Goal: Task Accomplishment & Management: Use online tool/utility

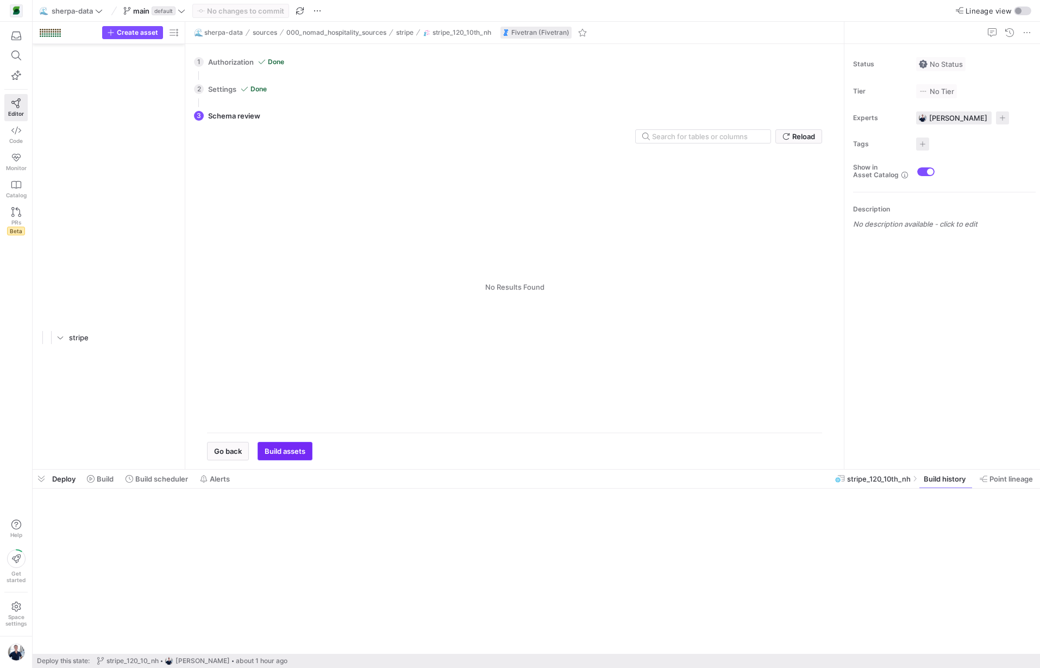
scroll to position [13047, 0]
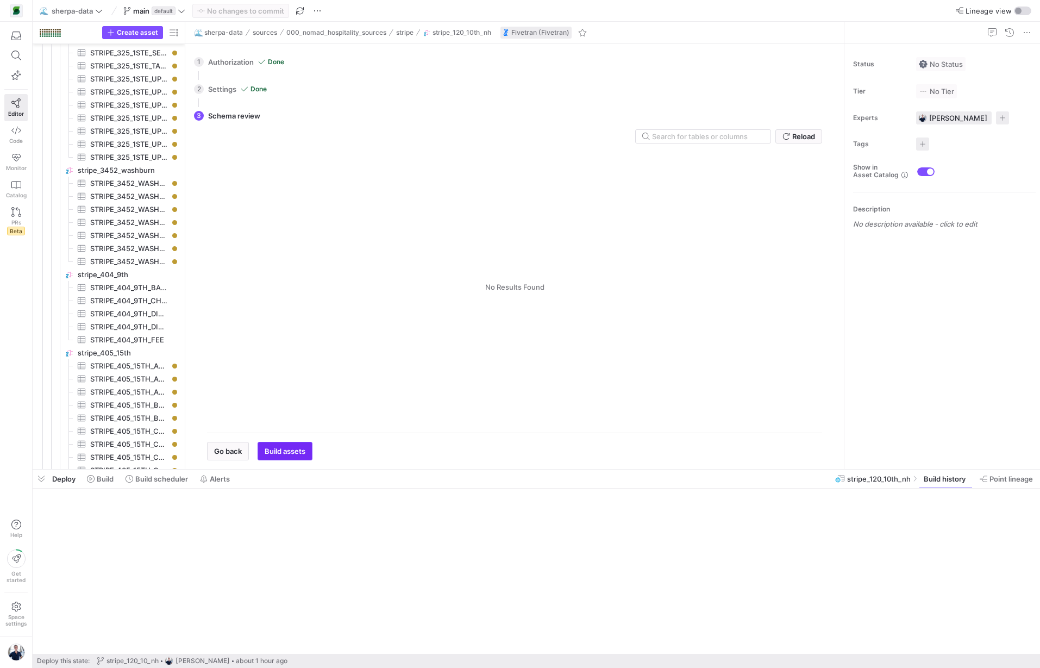
click at [288, 449] on span "Build assets" at bounding box center [285, 450] width 41 height 9
click at [285, 446] on span "Build assets" at bounding box center [285, 450] width 41 height 9
click at [300, 348] on div "Tables Drag here to set column labels Tables Columns" at bounding box center [514, 287] width 615 height 274
click at [238, 86] on div "2 Settings Done Configure the database/project and schema/dataset of the tables…" at bounding box center [512, 89] width 637 height 27
click at [227, 443] on span "button" at bounding box center [227, 450] width 41 height 17
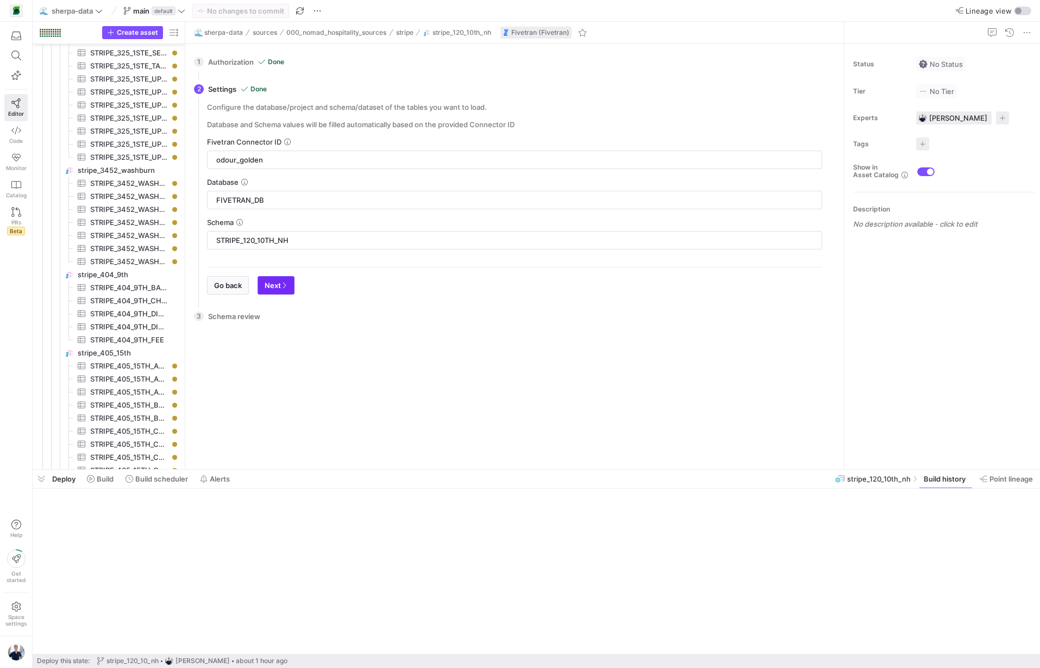
click at [282, 283] on icon "button" at bounding box center [284, 285] width 7 height 7
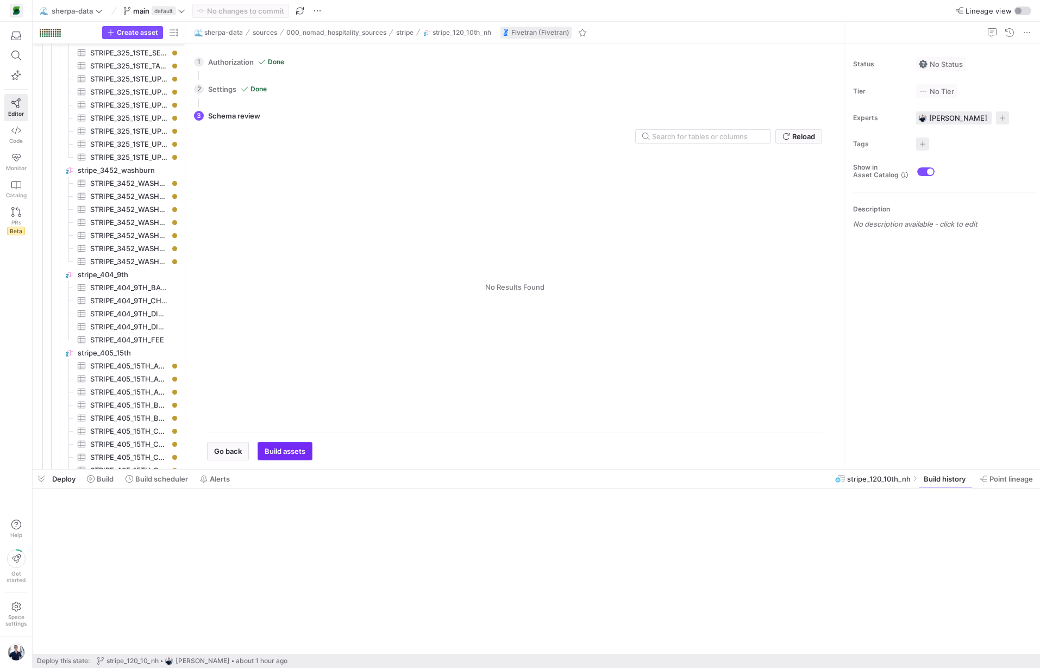
click at [279, 445] on span "button" at bounding box center [285, 450] width 54 height 17
click at [279, 444] on span "button" at bounding box center [285, 450] width 54 height 17
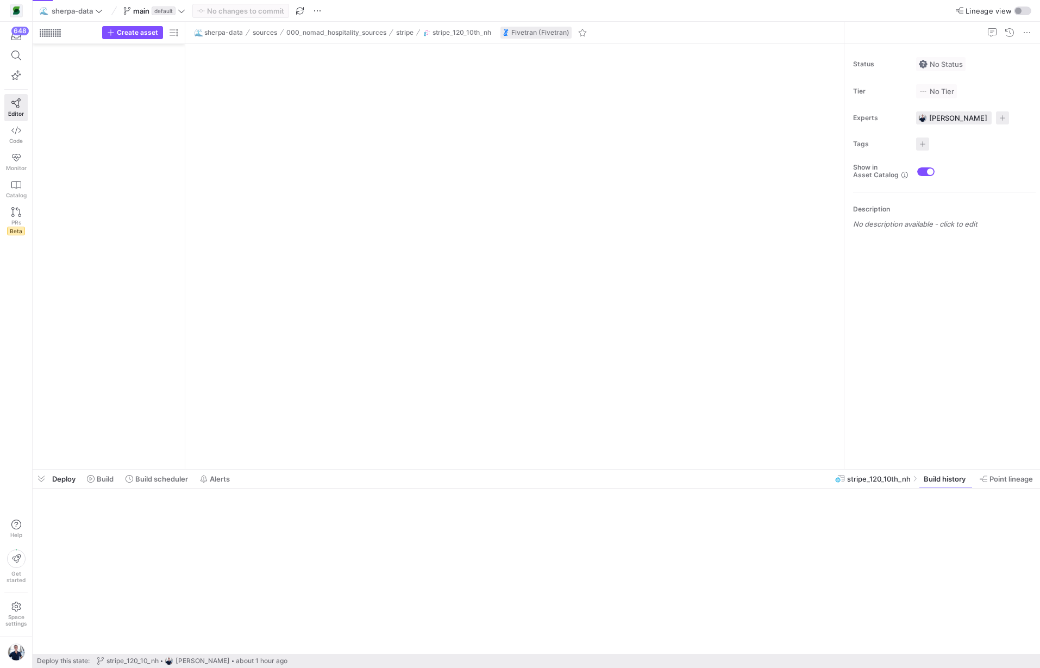
scroll to position [2130, 0]
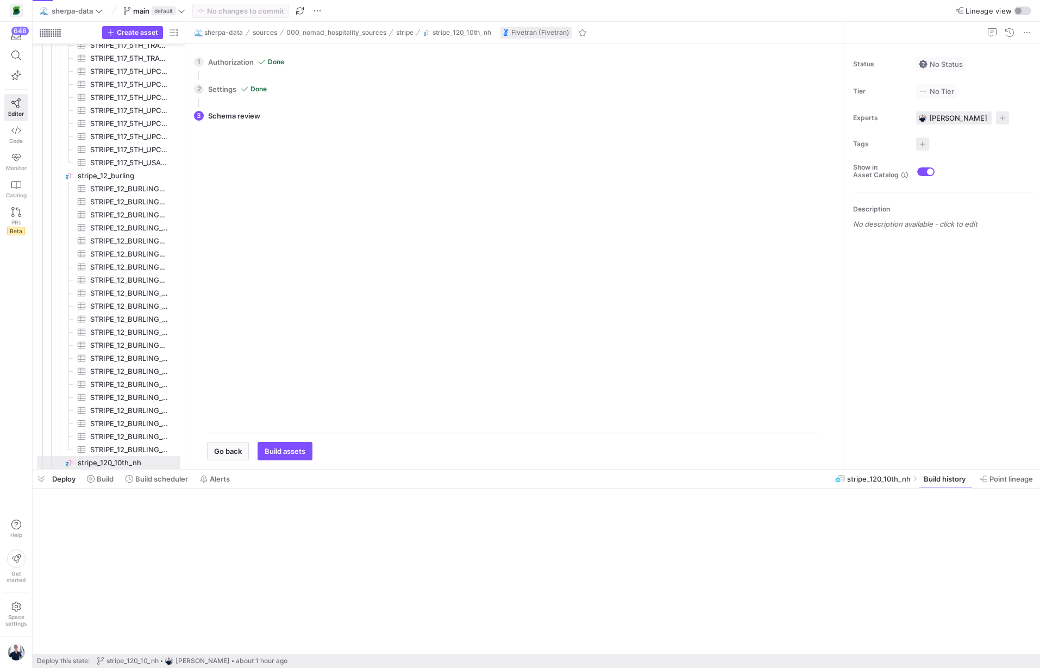
click at [286, 461] on div "1 Authorization Done Choose which secret you'd like to use to authorize Sherpa_…" at bounding box center [512, 256] width 654 height 425
click at [285, 457] on span "button" at bounding box center [285, 450] width 54 height 17
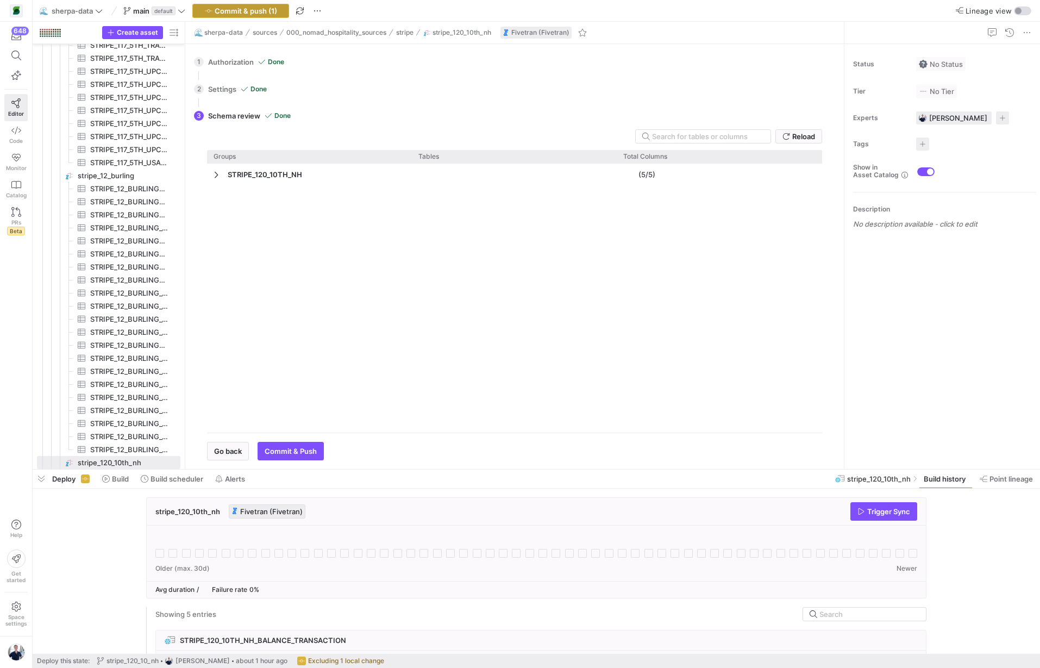
click at [246, 12] on span "Commit & push (1)" at bounding box center [246, 11] width 62 height 9
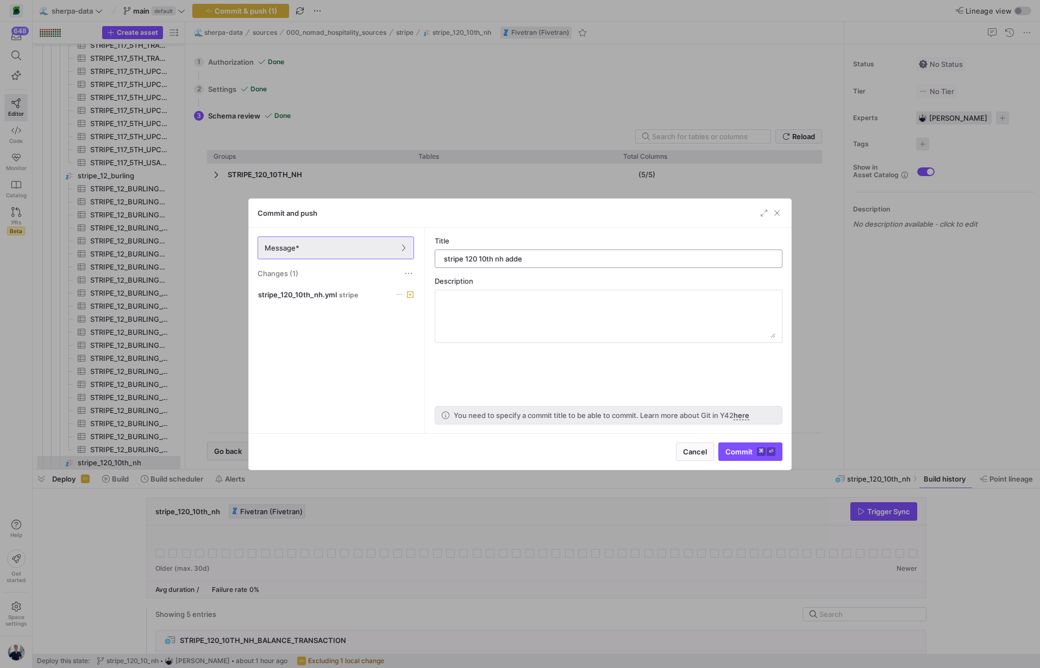
type input "stripe 120 10th nh added"
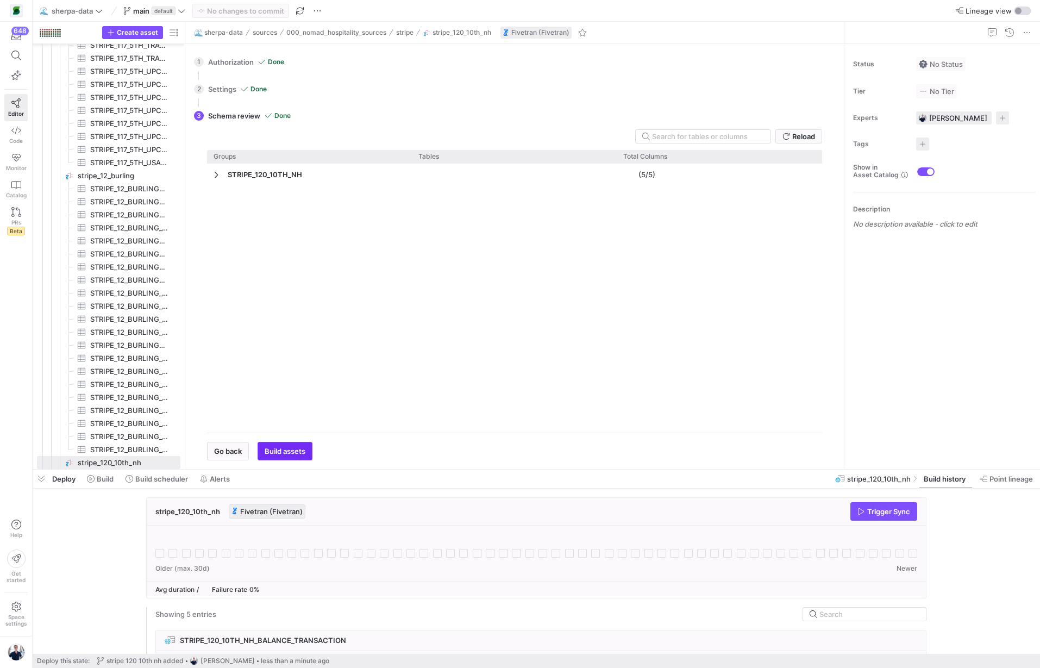
click at [286, 453] on span "Build assets" at bounding box center [285, 450] width 41 height 9
click at [898, 514] on span "Trigger Sync" at bounding box center [888, 511] width 43 height 9
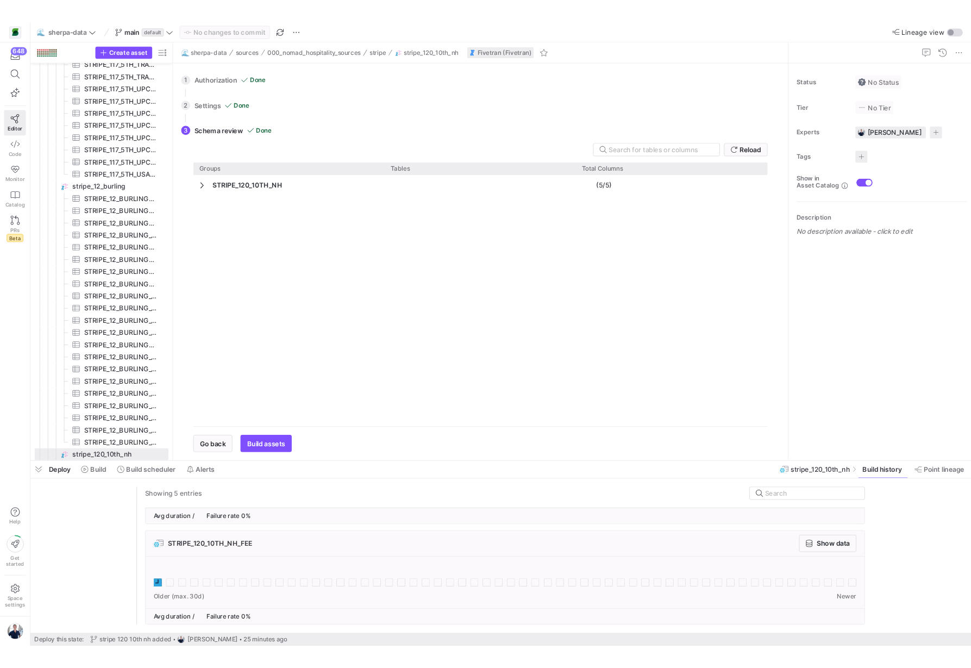
scroll to position [0, 0]
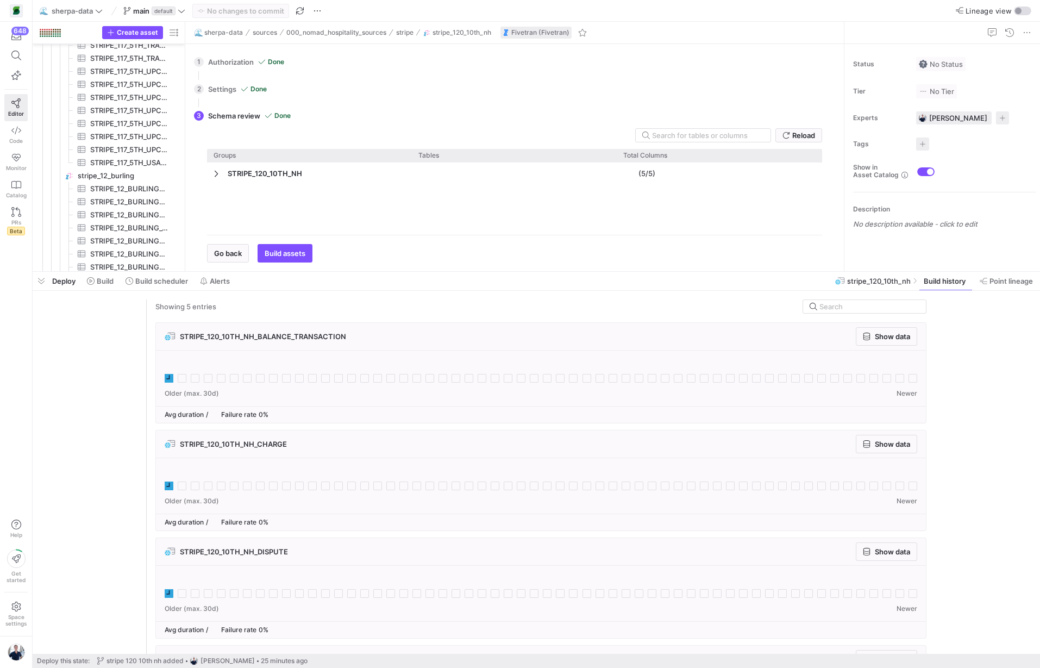
drag, startPoint x: 395, startPoint y: 468, endPoint x: 356, endPoint y: 276, distance: 195.0
click at [356, 273] on div at bounding box center [536, 271] width 1007 height 4
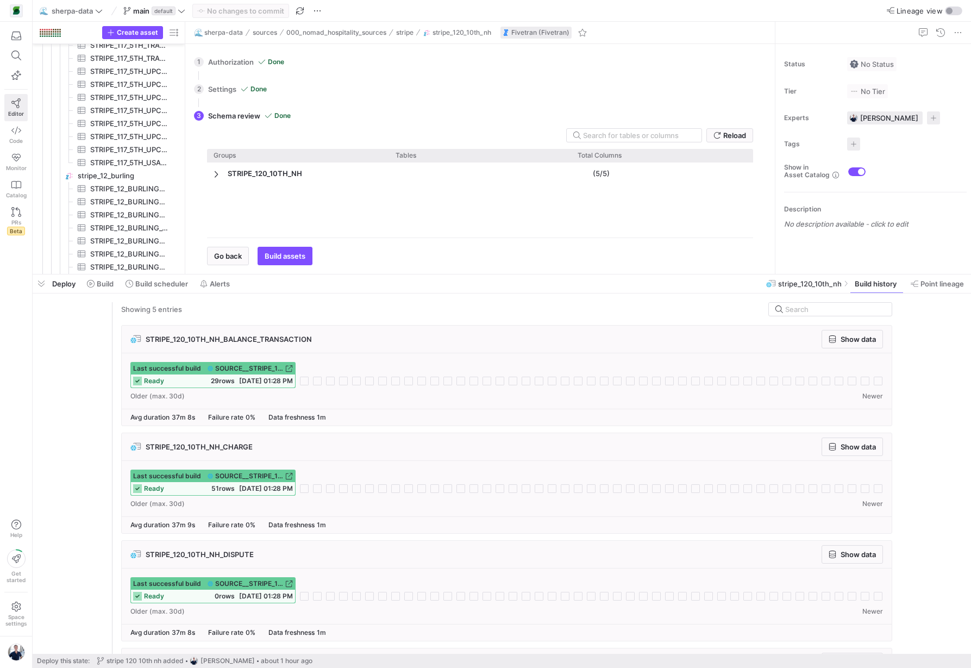
click at [18, 109] on link "Editor" at bounding box center [15, 107] width 23 height 27
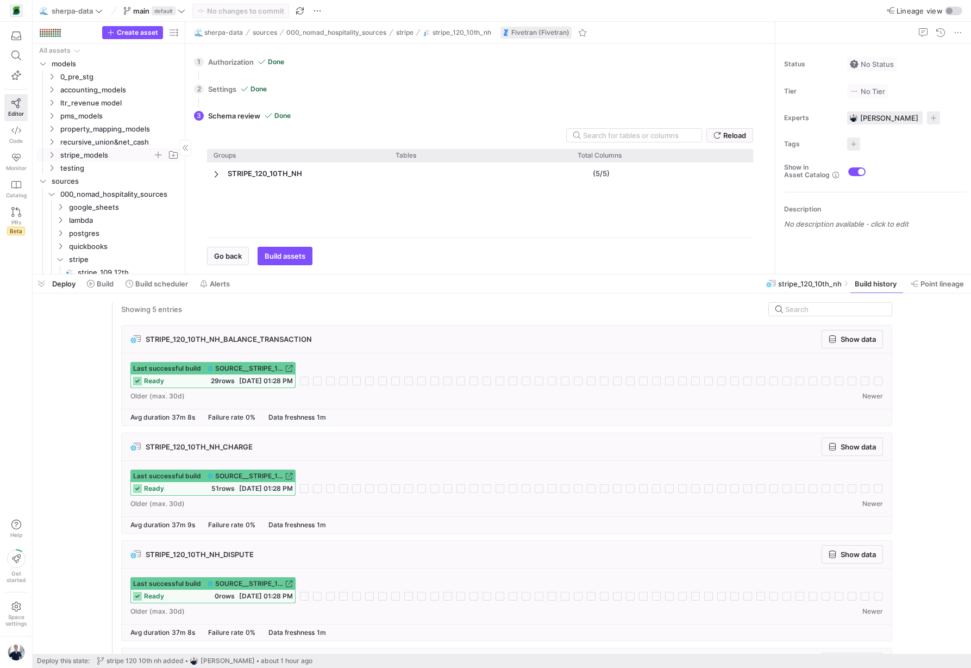
click at [91, 152] on span "stripe_models" at bounding box center [106, 155] width 92 height 12
click at [105, 231] on span "stripe_tables​​​​​​​​​​" at bounding box center [118, 233] width 100 height 12
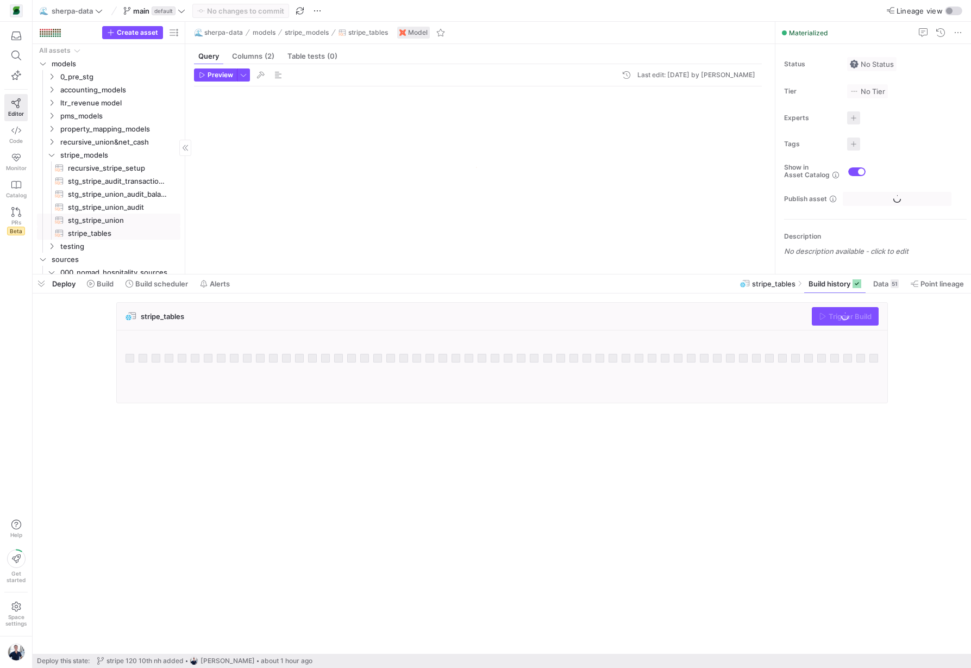
click at [105, 222] on span "stg_stripe_union​​​​​​​​​​" at bounding box center [118, 220] width 100 height 12
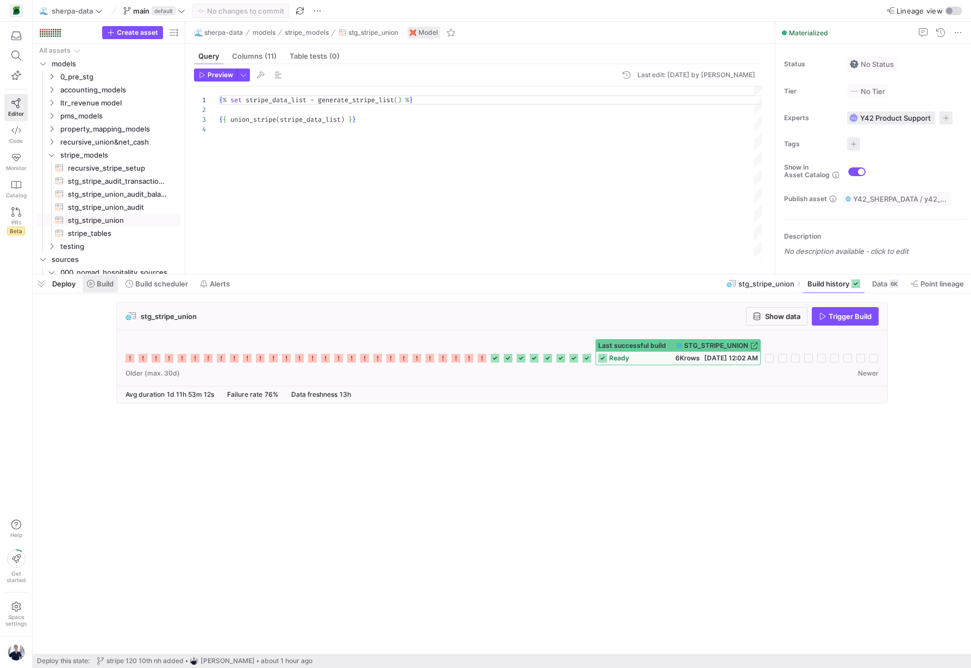
click at [98, 289] on span at bounding box center [100, 283] width 35 height 17
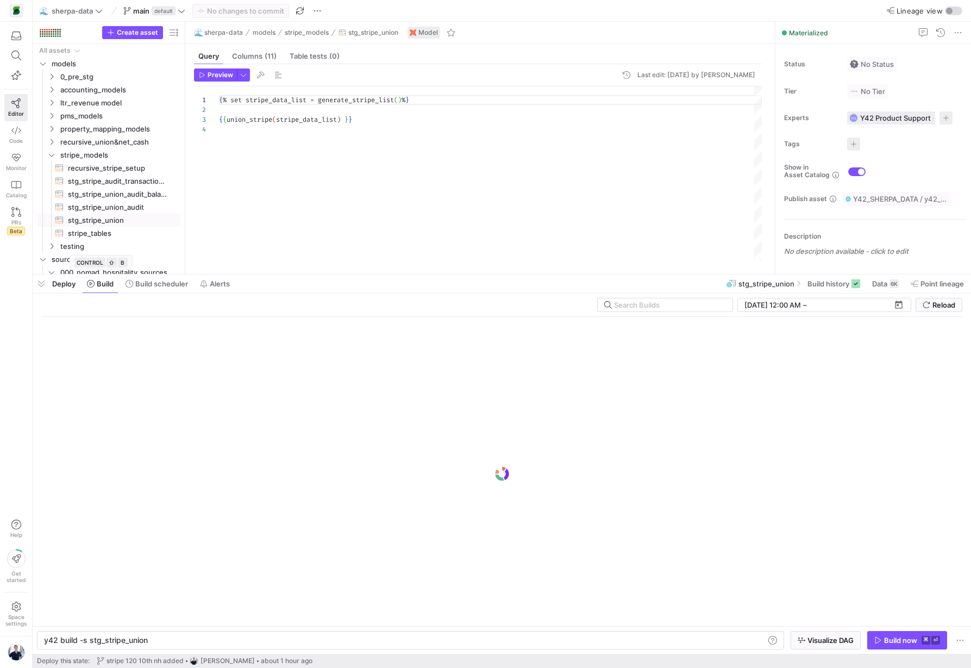
scroll to position [0, 103]
click at [186, 638] on div "y42 build -s stg_stripe_union" at bounding box center [404, 640] width 720 height 9
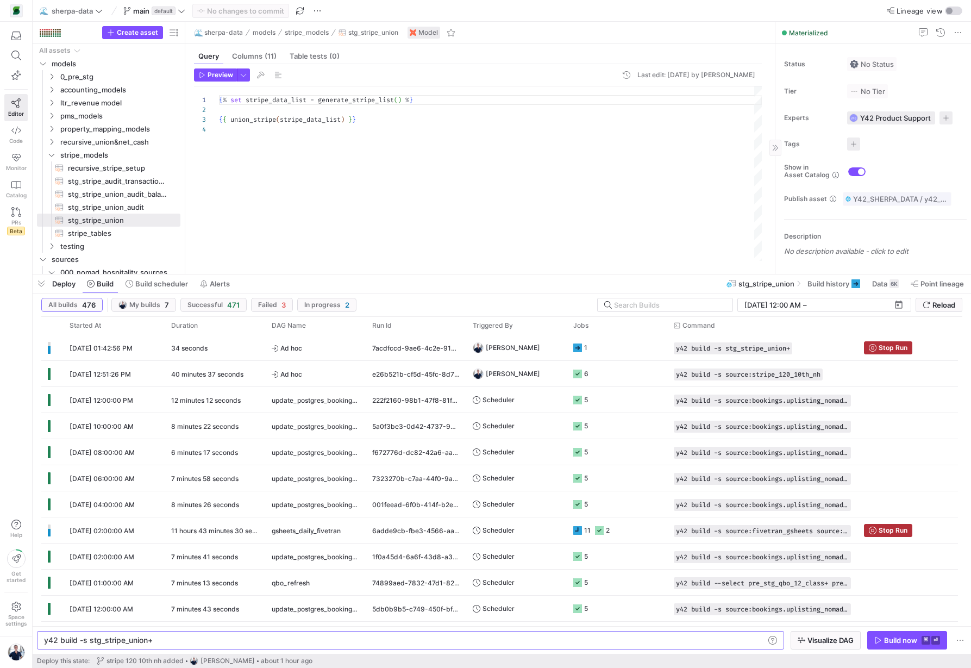
type textarea "y42 build -s stg_stripe_union+"
